Goal: Find specific page/section: Find specific page/section

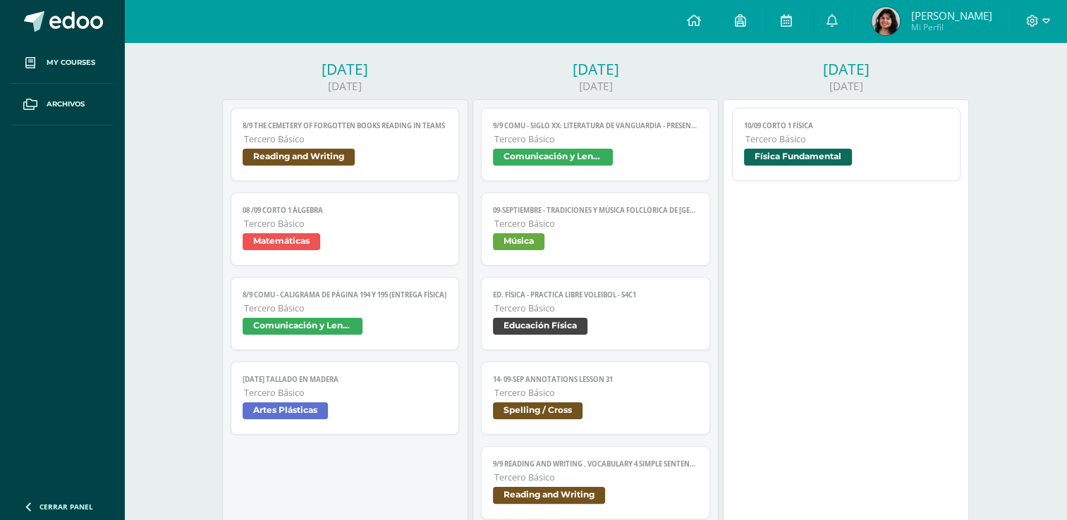
scroll to position [207, 0]
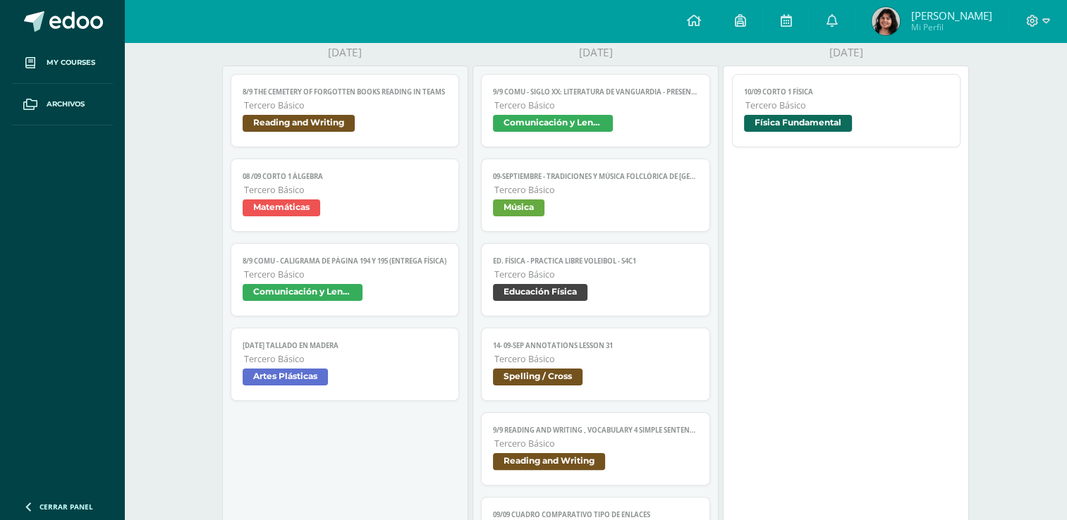
click at [608, 113] on link "9/9 COMU - Siglo XX: Literatura de Vanguardia - presentación Tercero Básico Com…" at bounding box center [595, 110] width 229 height 73
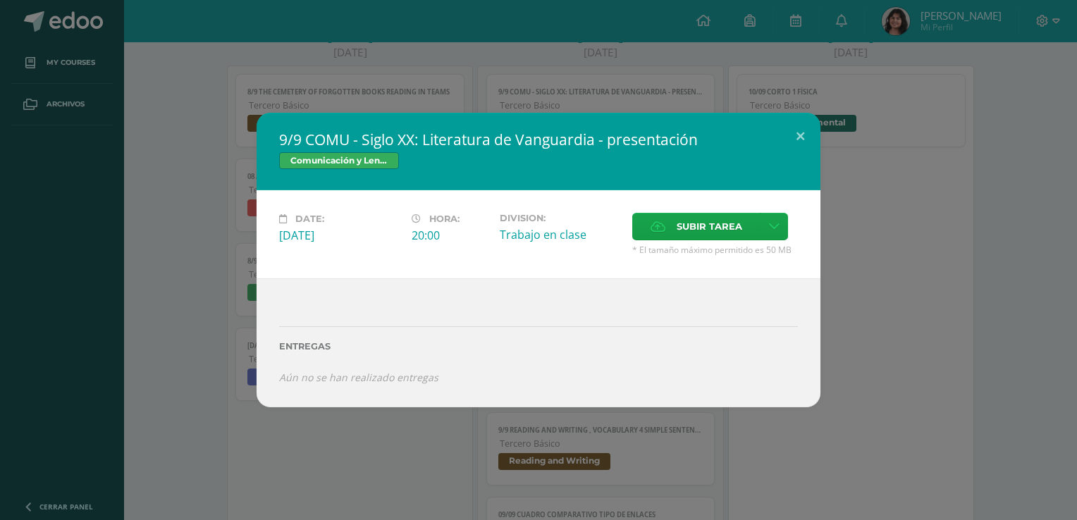
click at [609, 81] on div "9/9 COMU - Siglo XX: Literatura de Vanguardia - presentación Comunicación y Len…" at bounding box center [538, 260] width 1077 height 520
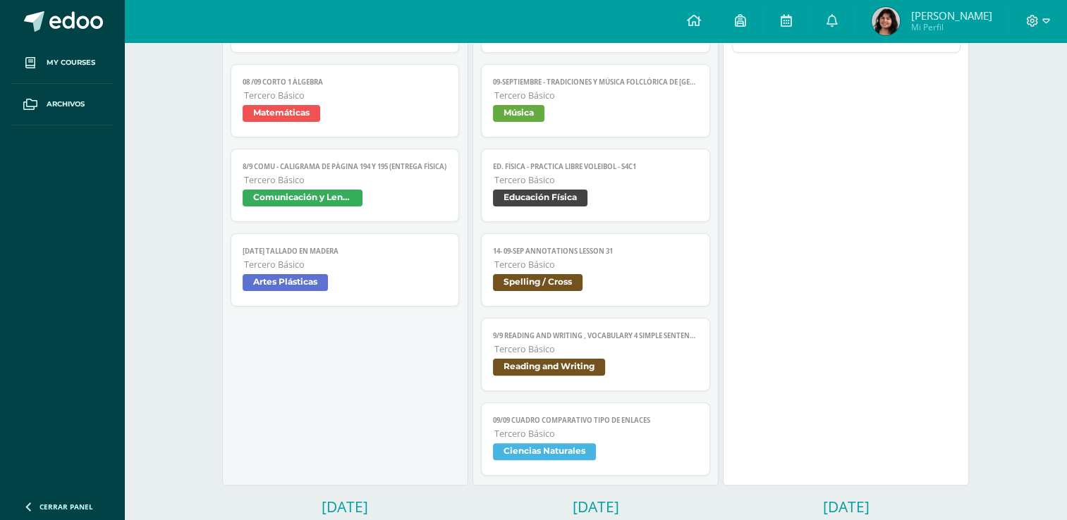
scroll to position [277, 0]
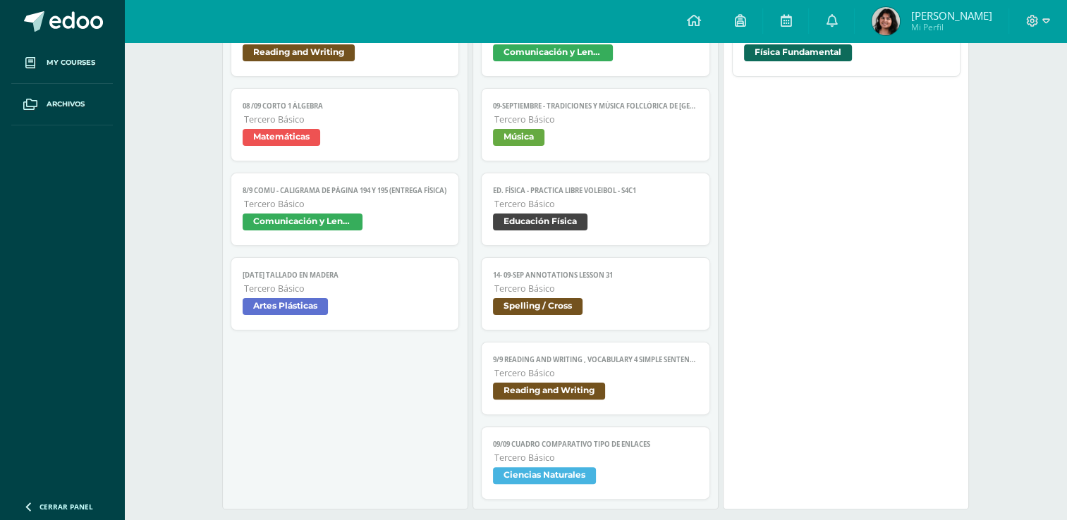
click at [658, 487] on span "Ciencias Naturales" at bounding box center [595, 477] width 205 height 20
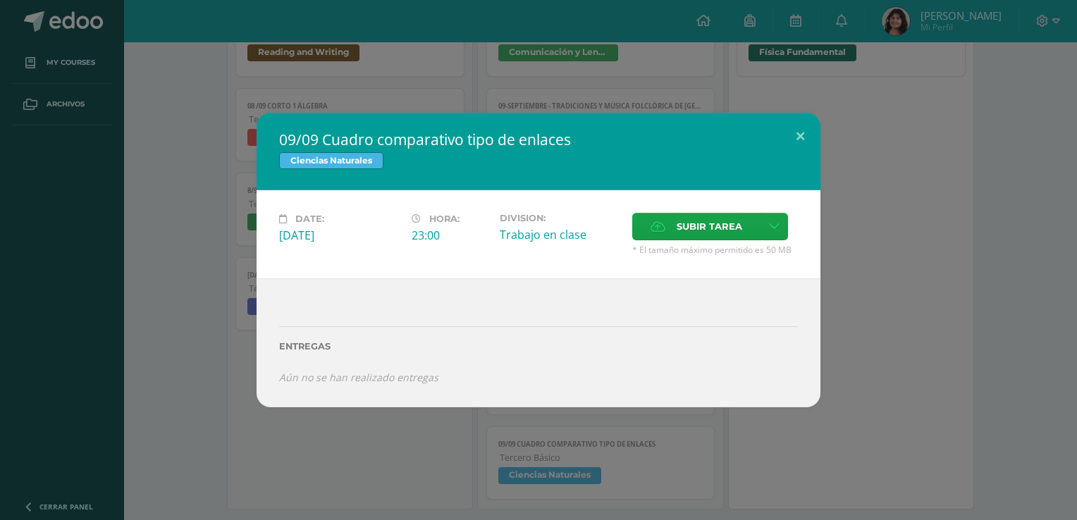
click at [938, 427] on div "09/09 Cuadro comparativo tipo de enlaces Ciencias Naturales Date: [DATE] Hora: …" at bounding box center [538, 260] width 1077 height 520
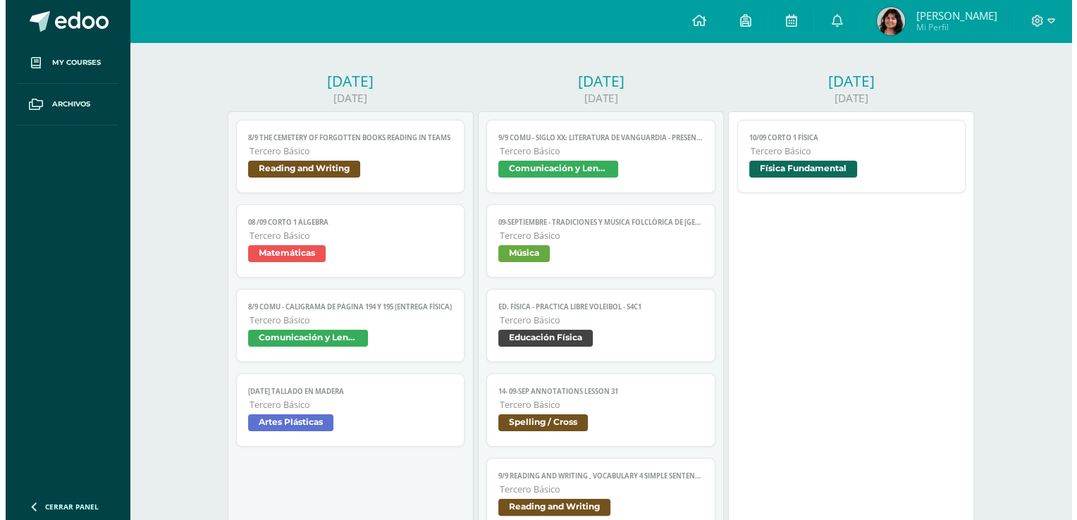
scroll to position [136, 0]
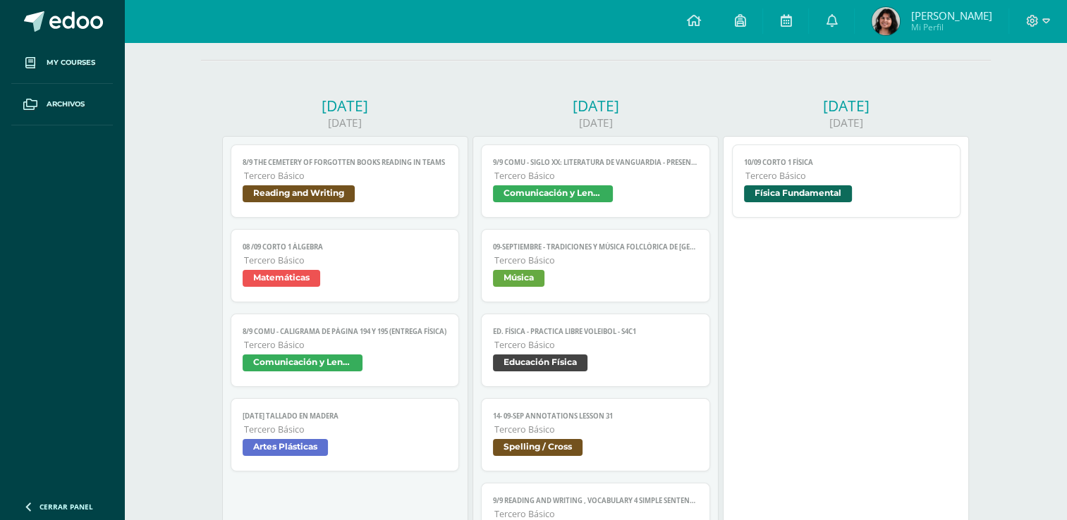
click at [651, 180] on span "Tercero Básico" at bounding box center [596, 176] width 204 height 12
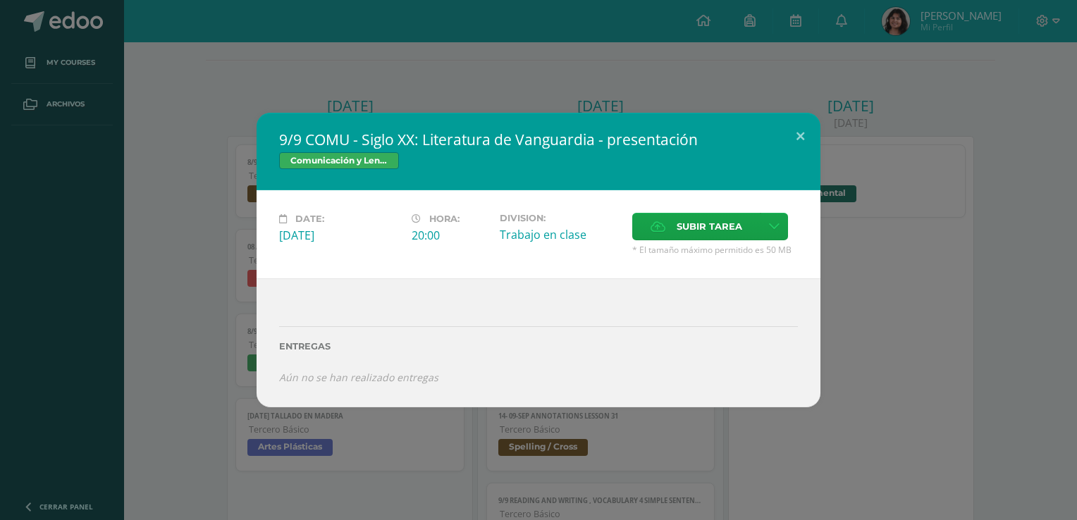
click at [916, 410] on div "9/9 COMU - Siglo XX: Literatura de Vanguardia - presentación Comunicación y Len…" at bounding box center [538, 260] width 1077 height 520
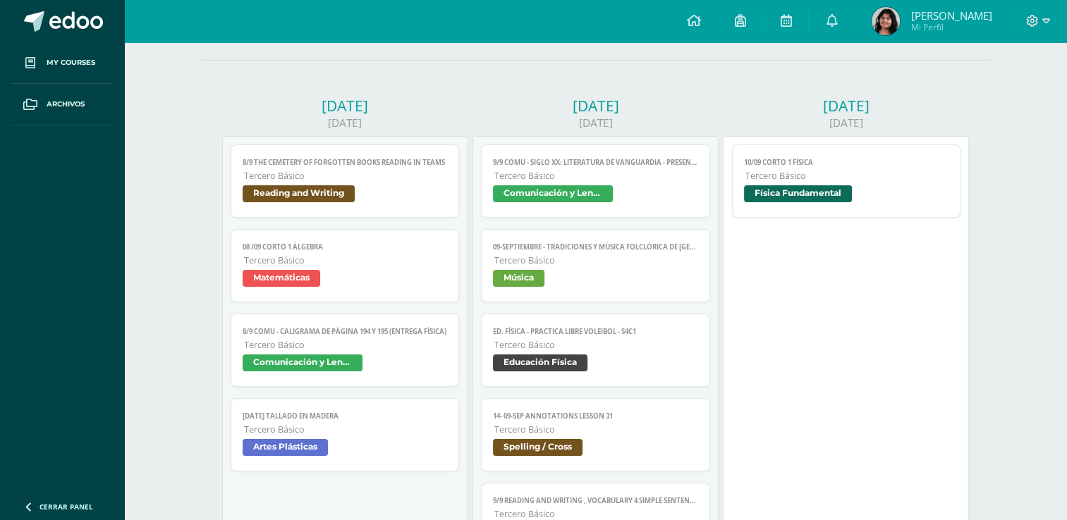
click at [609, 282] on span "Música" at bounding box center [595, 280] width 205 height 20
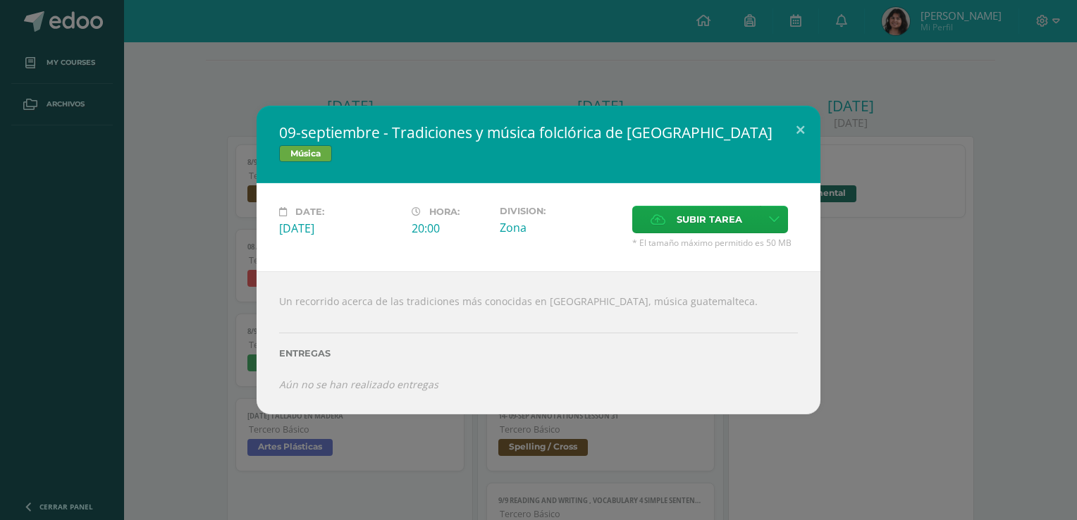
click at [500, 85] on div "09-septiembre - Tradiciones y música folclórica de Guatemala Música Date: [DATE…" at bounding box center [538, 260] width 1077 height 520
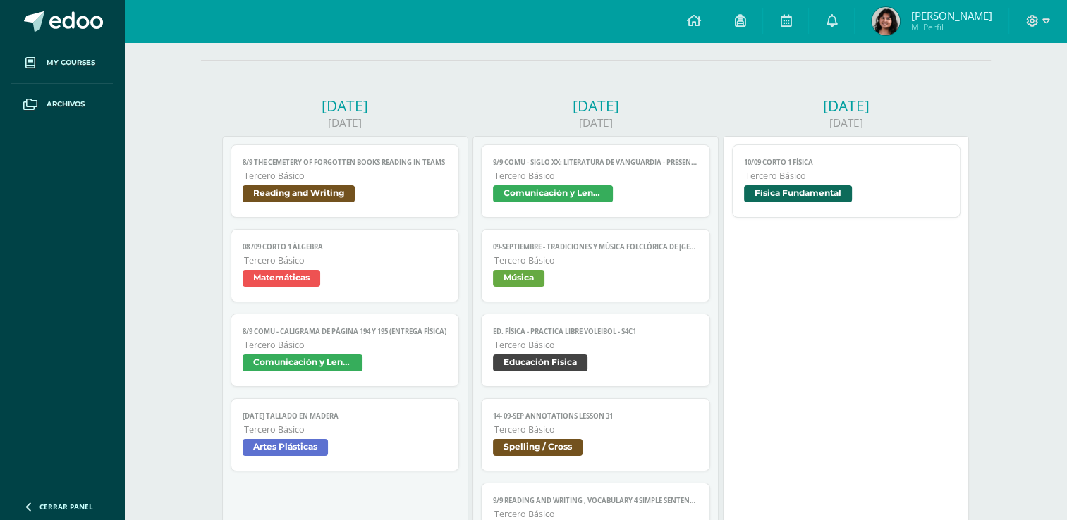
click at [570, 207] on link "9/9 COMU - Siglo XX: Literatura de Vanguardia - presentación Tercero Básico Com…" at bounding box center [595, 181] width 229 height 73
